Goal: Task Accomplishment & Management: Manage account settings

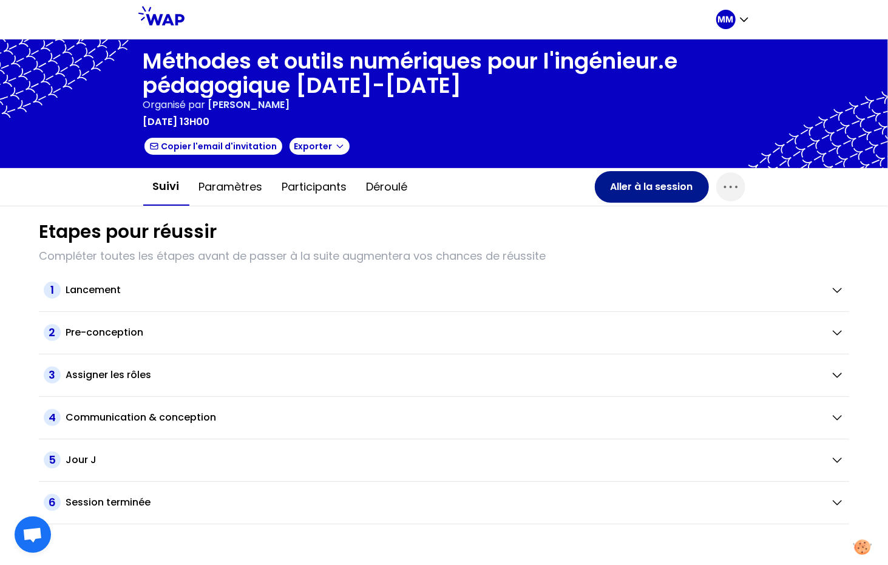
click at [623, 186] on button "Aller à la session" at bounding box center [652, 187] width 114 height 32
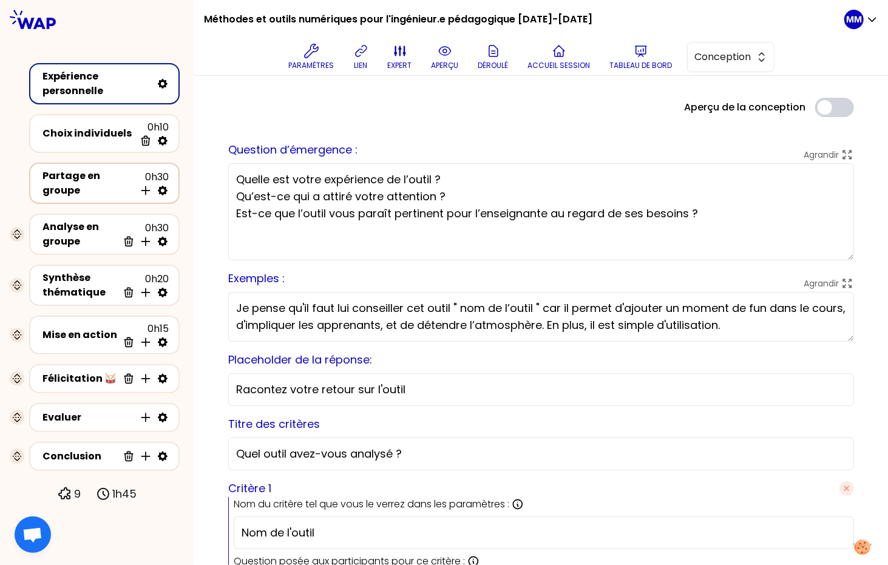
click at [70, 189] on div "Partage en groupe 0h30 Insérer une activité en dessous" at bounding box center [104, 183] width 129 height 29
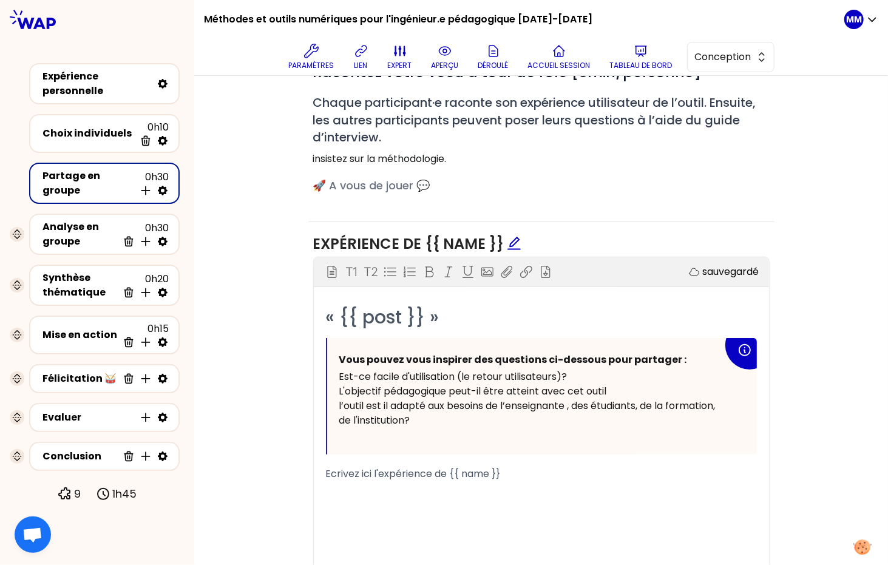
scroll to position [542, 0]
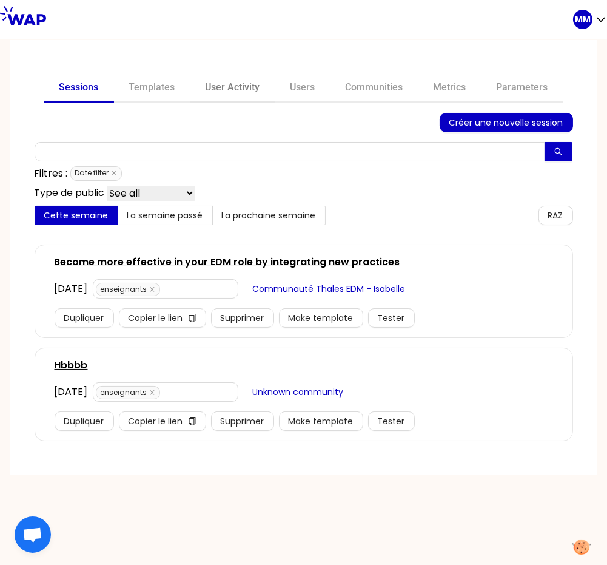
click at [244, 89] on link "User Activity" at bounding box center [233, 88] width 85 height 29
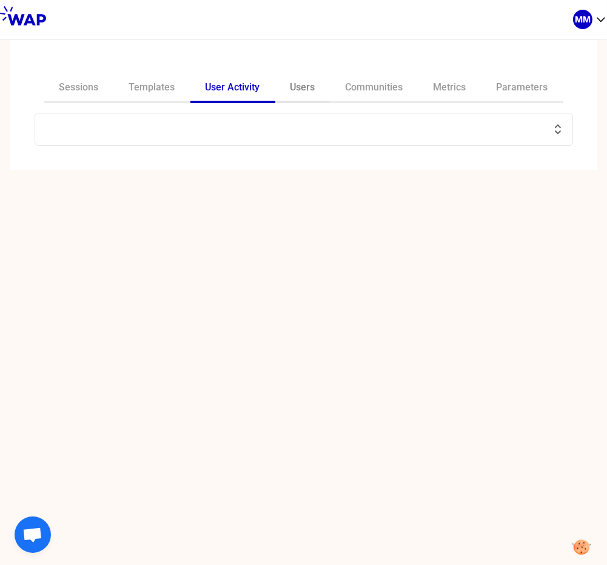
click at [300, 89] on link "Users" at bounding box center [302, 88] width 55 height 29
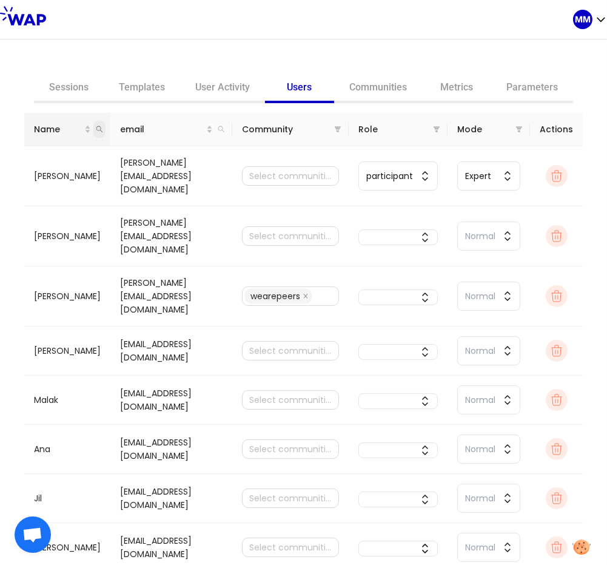
click at [96, 129] on icon "search" at bounding box center [99, 129] width 7 height 7
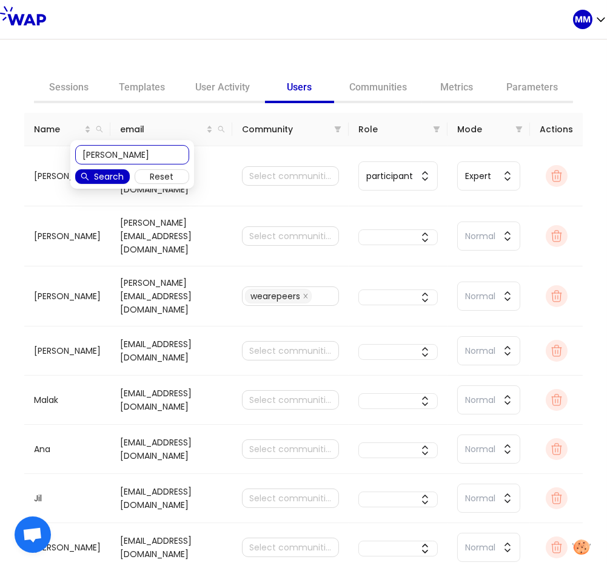
type input "sylvain vetois"
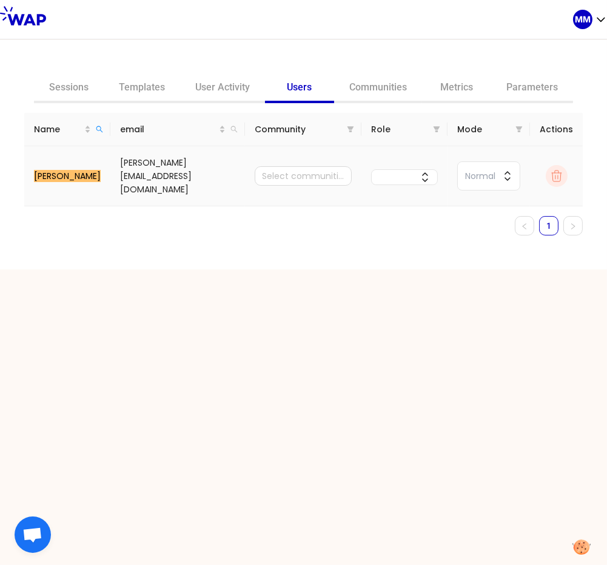
click at [181, 169] on td "sylvain.vetois@univ-eiffel.fr" at bounding box center [177, 176] width 135 height 60
copy td "sylvain.vetois@univ-eiffel.fr"
click at [218, 88] on link "User Activity" at bounding box center [222, 88] width 85 height 29
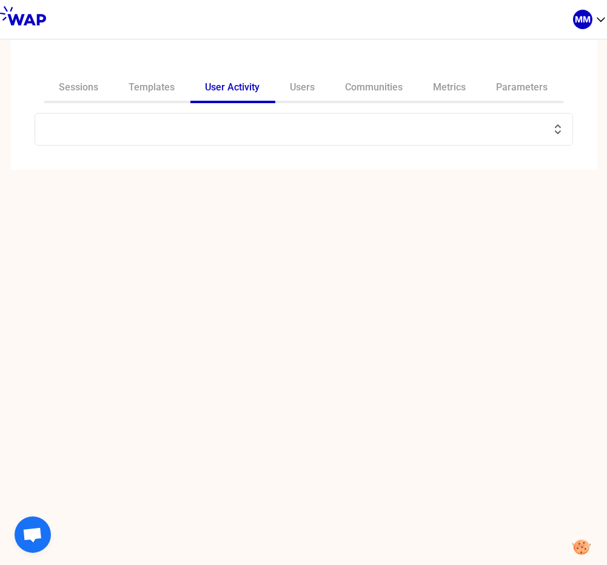
click at [170, 122] on input "text" at bounding box center [296, 129] width 509 height 17
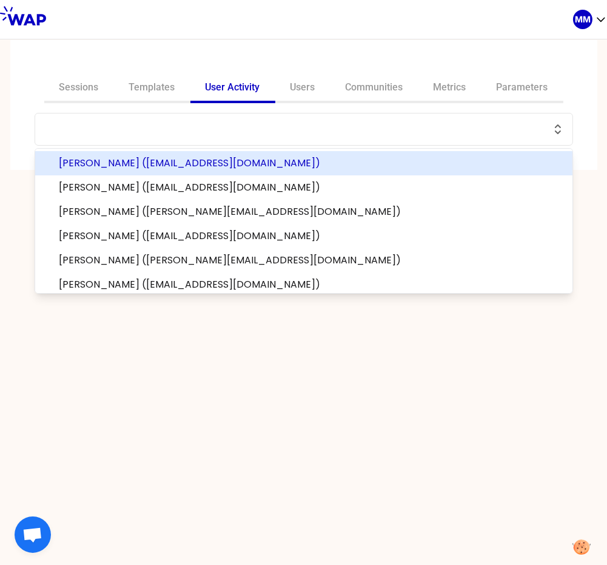
paste input "sylvain.vetois@univ-eiffel.fr"
type input "sylvain.vetois@univ-eiffel.fr"
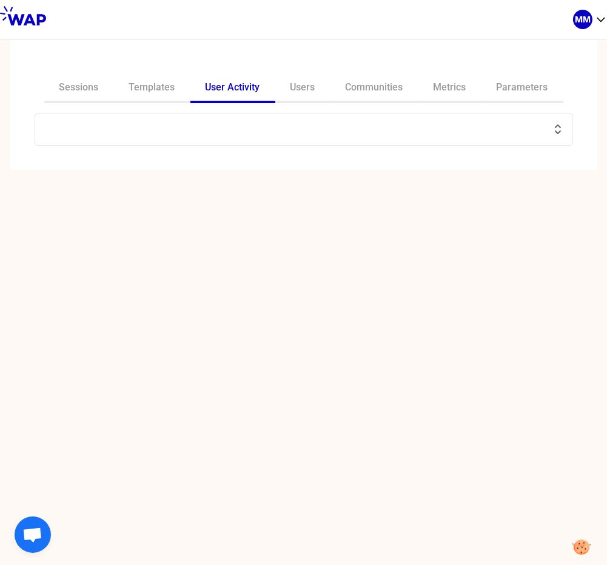
paste input "sylvain.vetois@univ-eiffel.fr"
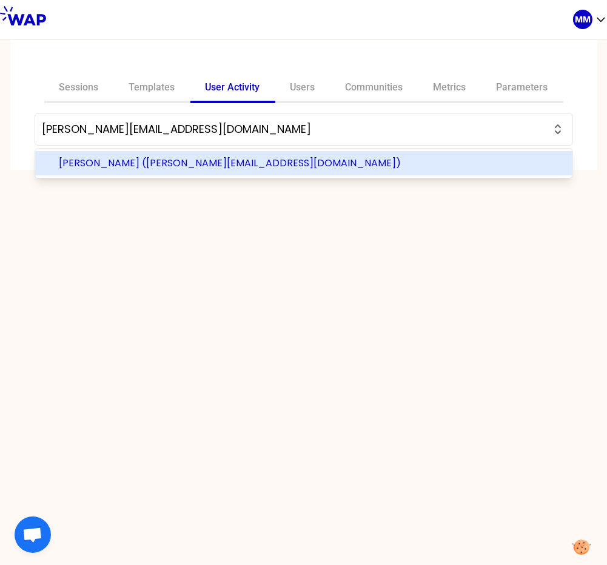
click at [171, 164] on span "sylvain Vetois (sylvain.vetois@univ-eiffel.fr)" at bounding box center [311, 163] width 504 height 15
type input "sylvain Vetois (sylvain.vetois@univ-eiffel.fr)"
